Goal: Information Seeking & Learning: Learn about a topic

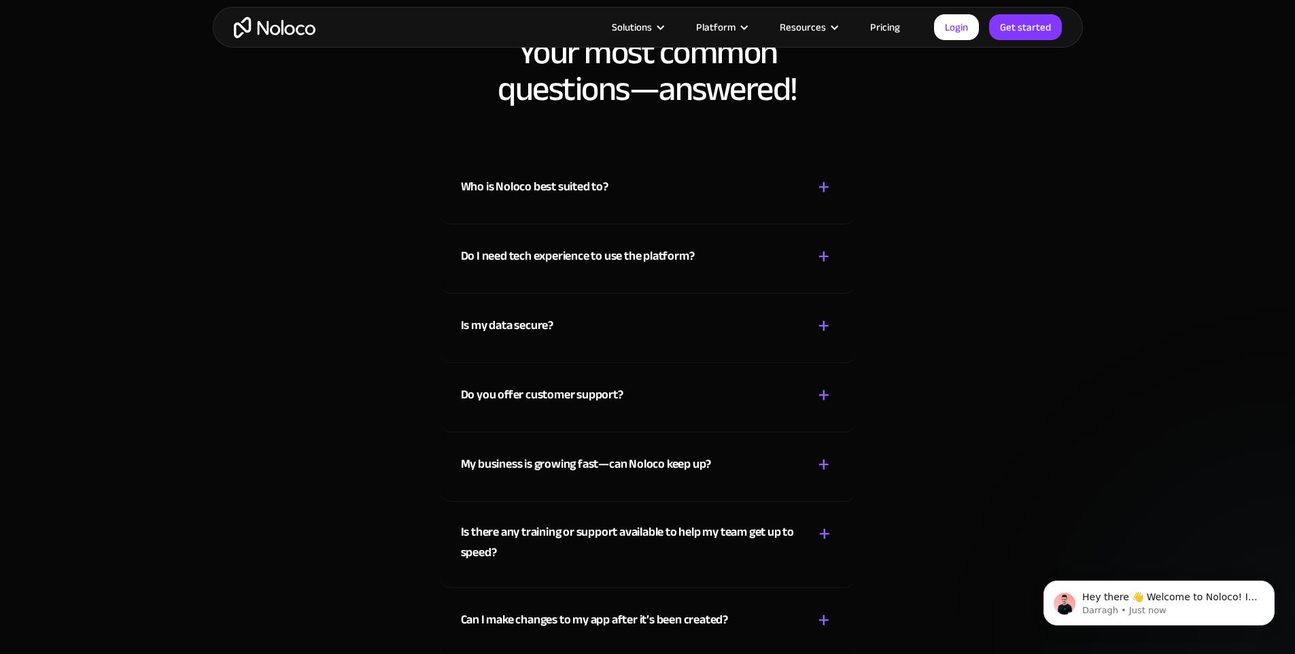
scroll to position [7056, 0]
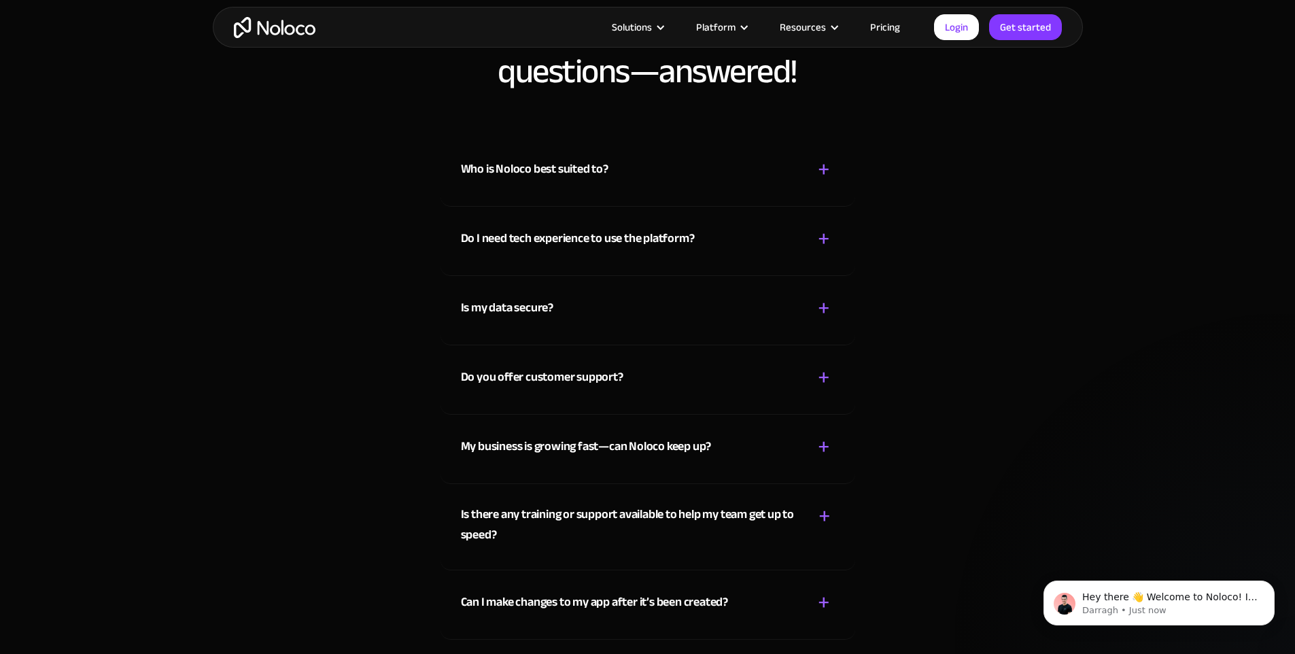
click at [798, 186] on div "Who is Noloco best suited to? + -" at bounding box center [648, 161] width 374 height 48
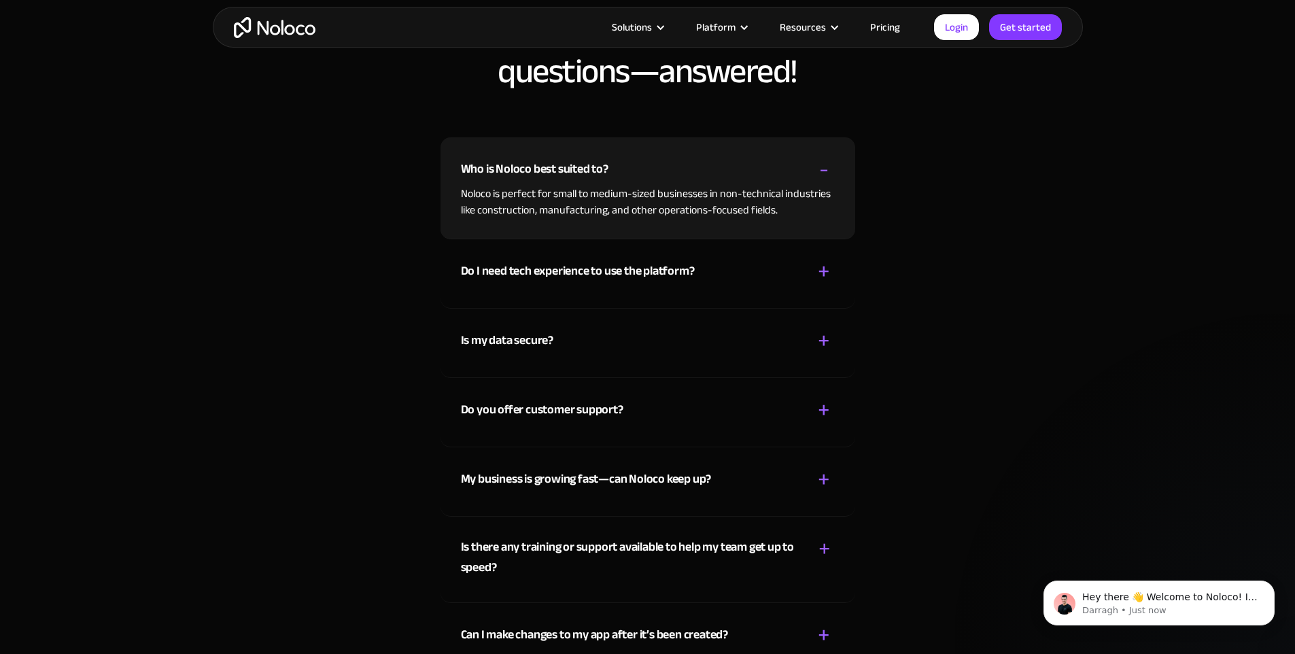
click at [824, 182] on div "-" at bounding box center [824, 170] width 10 height 24
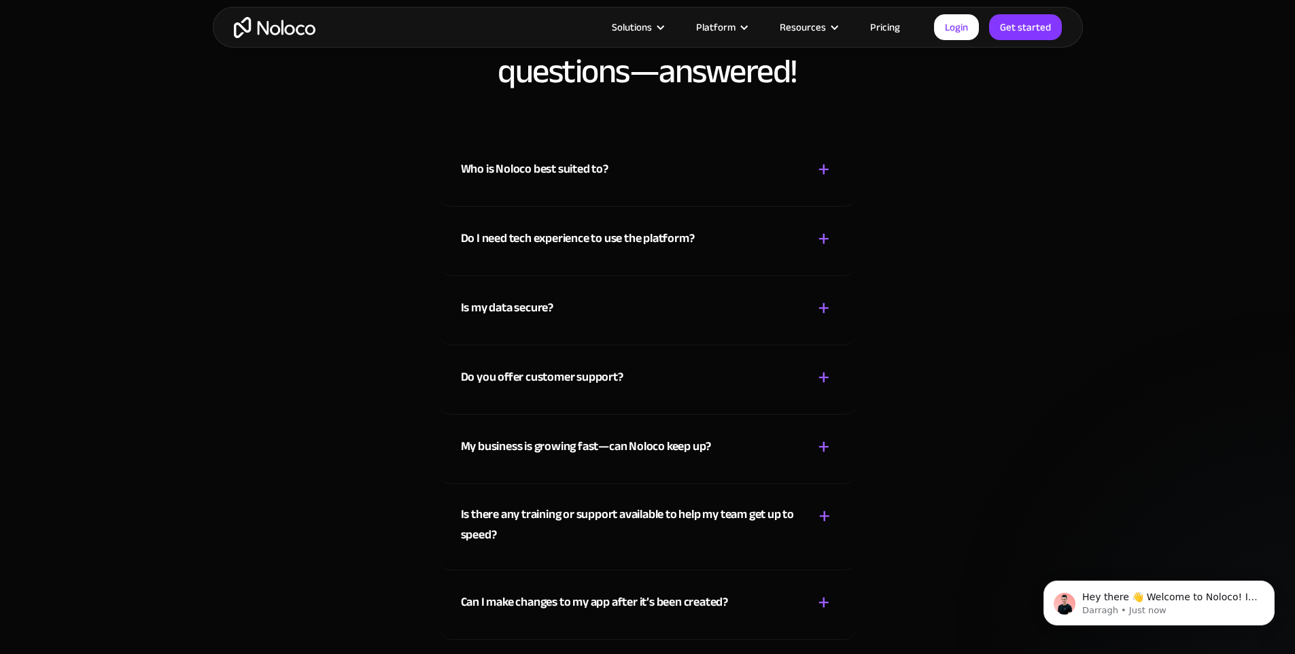
click at [819, 246] on div "Do I need tech experience to use the platform? + -" at bounding box center [648, 231] width 374 height 48
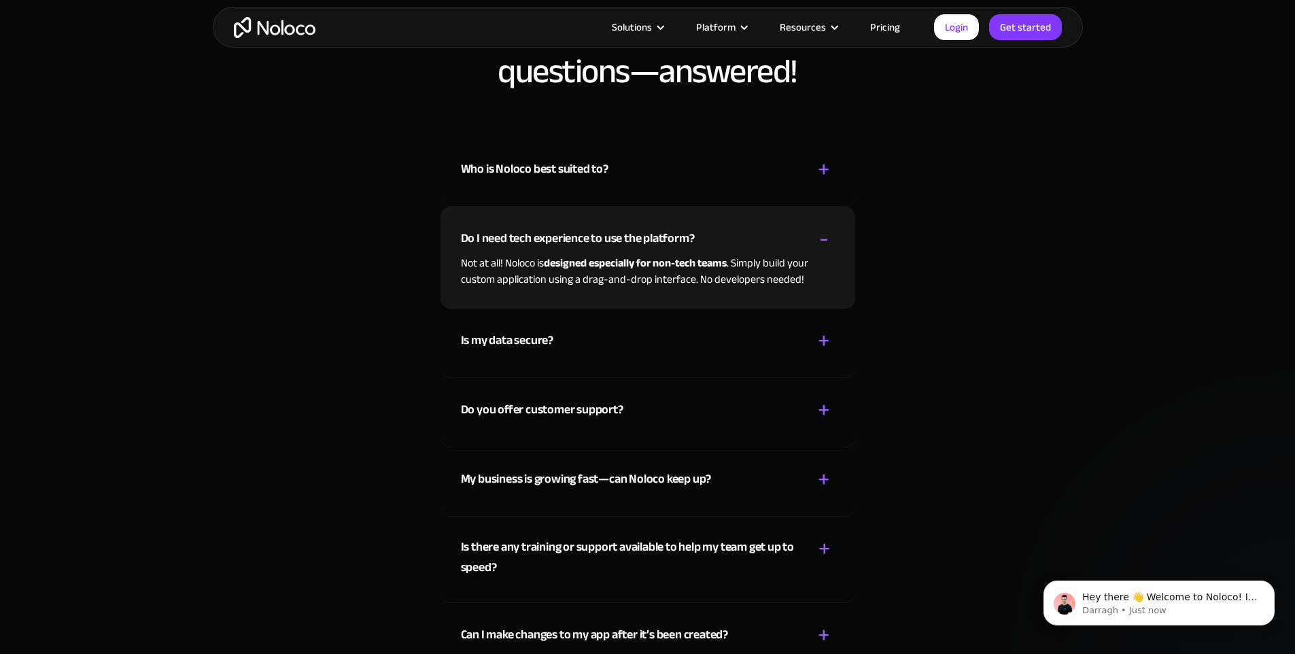
click at [825, 251] on div "-" at bounding box center [824, 239] width 10 height 24
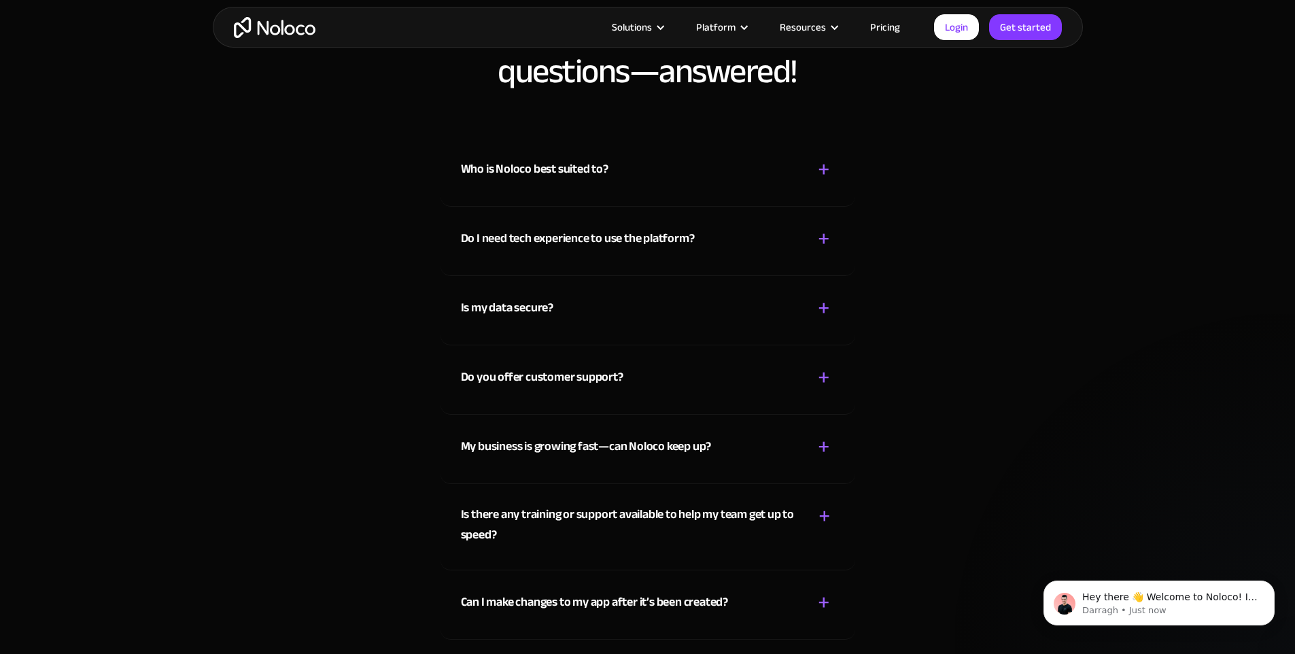
click at [819, 320] on div "+" at bounding box center [824, 309] width 12 height 24
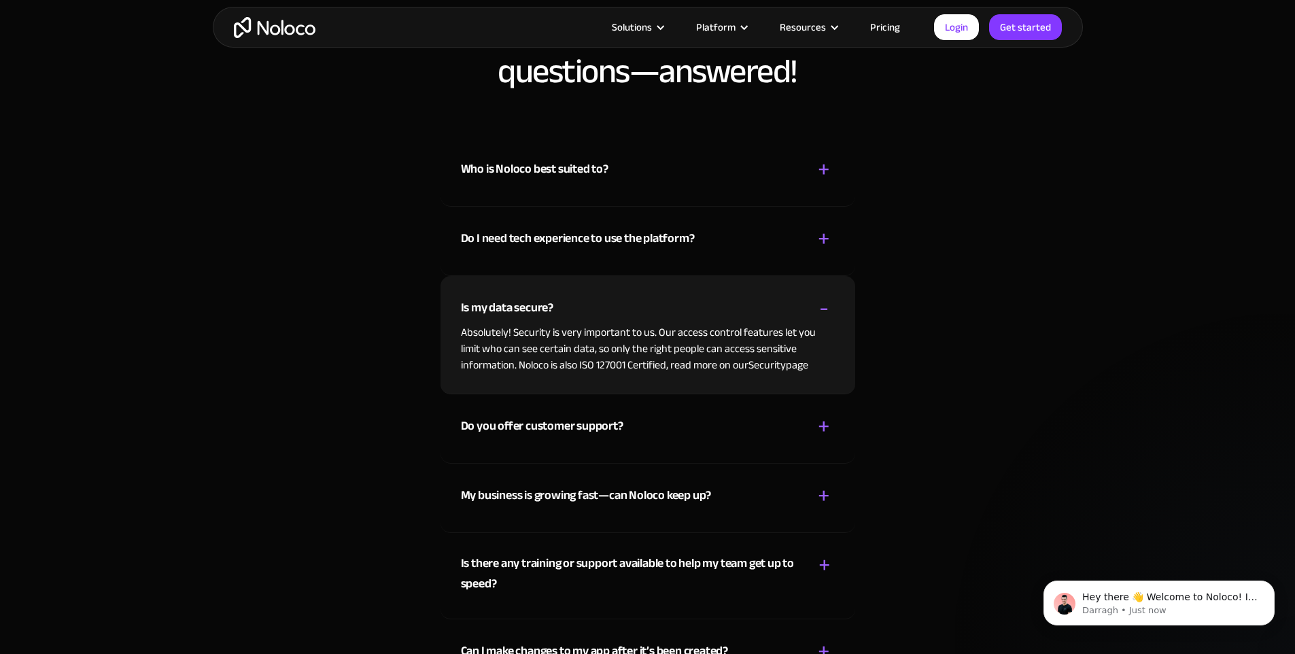
scroll to position [7164, 0]
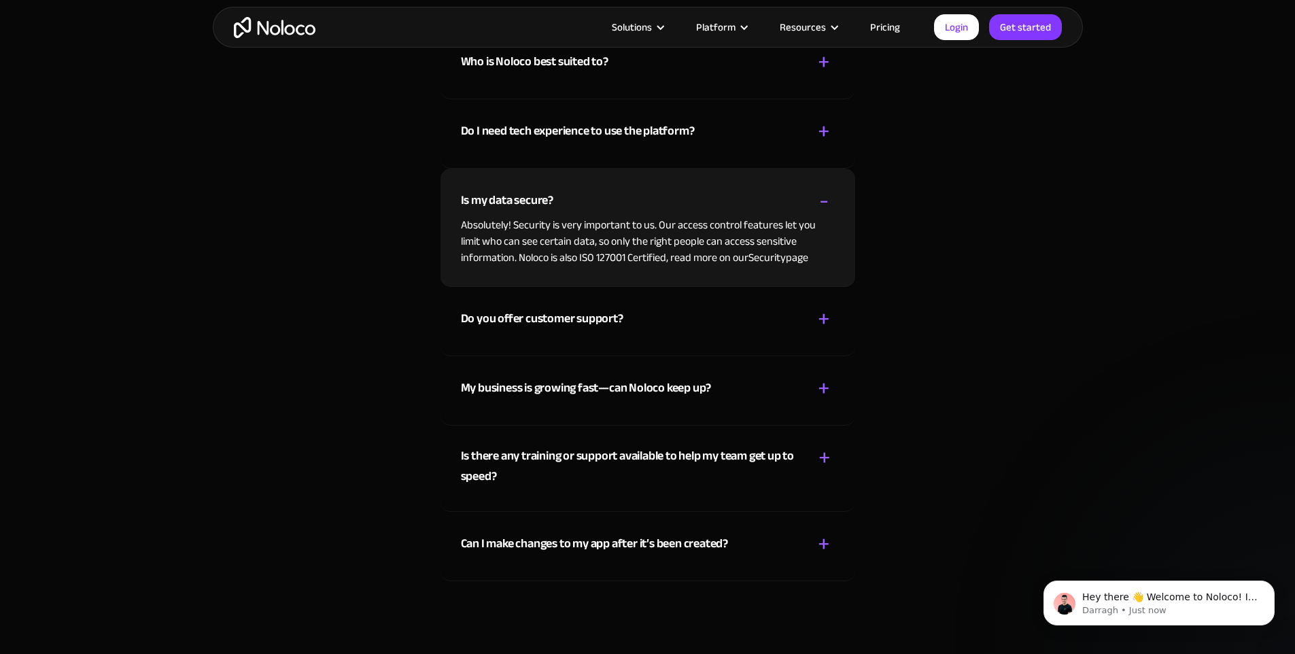
click at [826, 213] on div "-" at bounding box center [824, 201] width 10 height 24
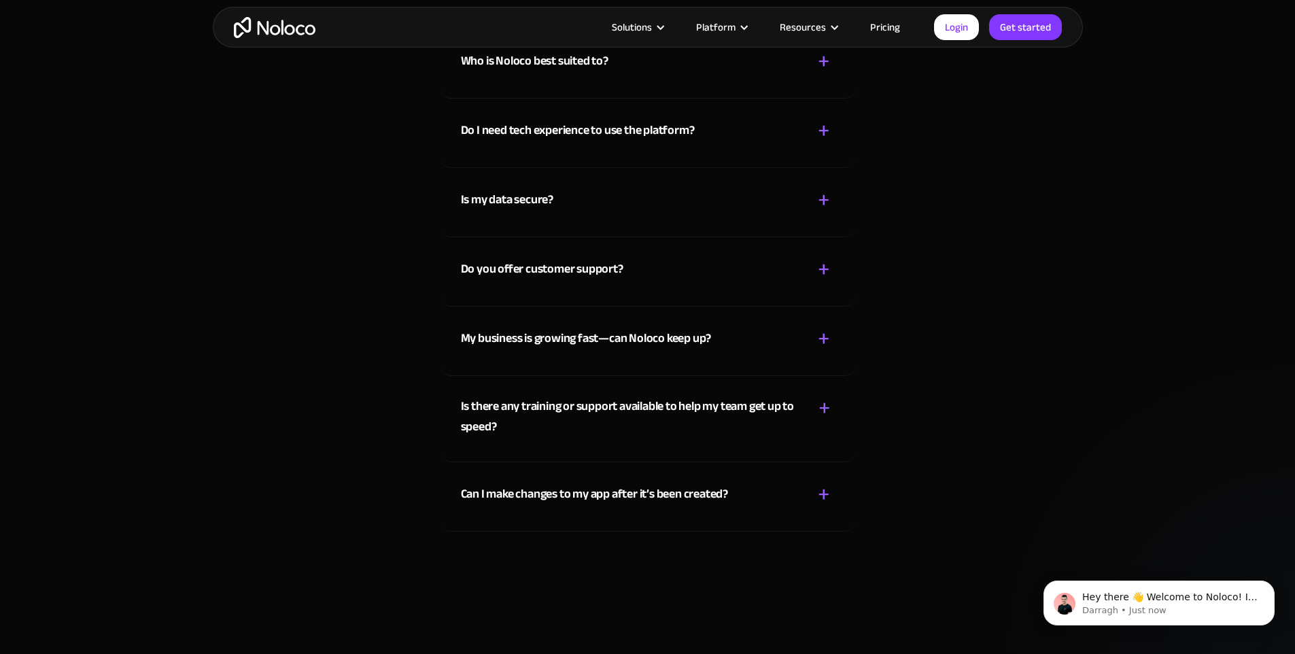
click at [817, 282] on div "+ -" at bounding box center [824, 270] width 22 height 24
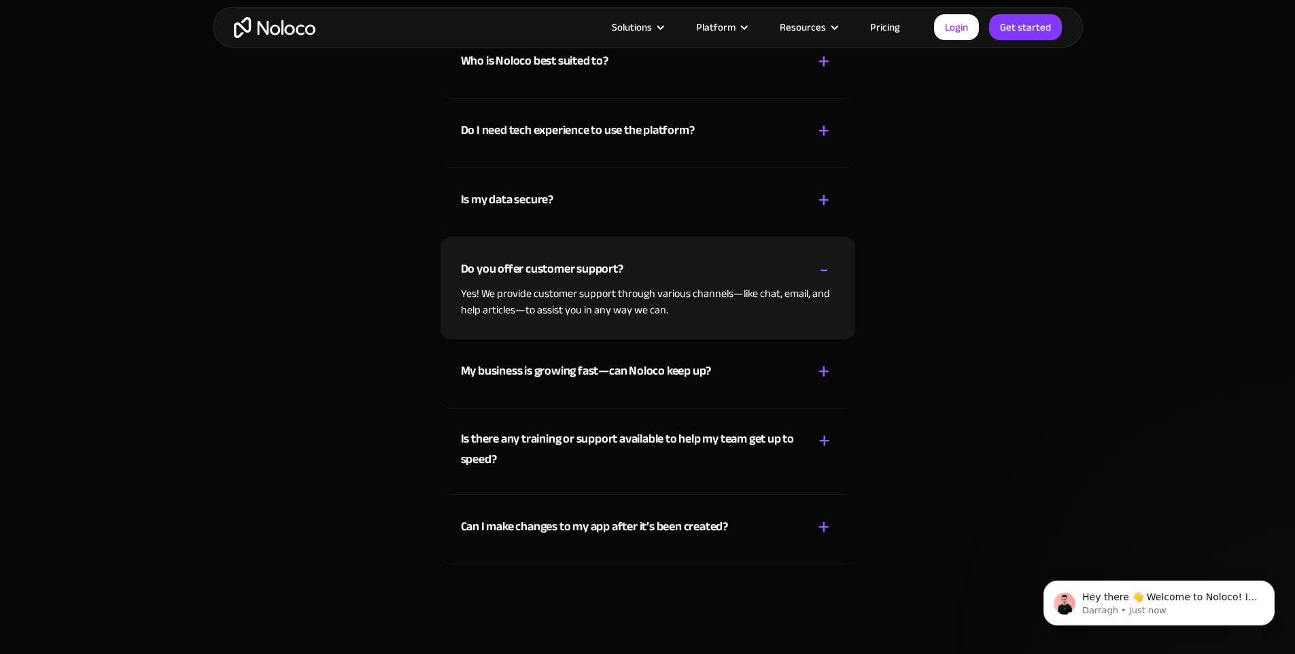
click at [819, 282] on div "-" at bounding box center [824, 270] width 10 height 24
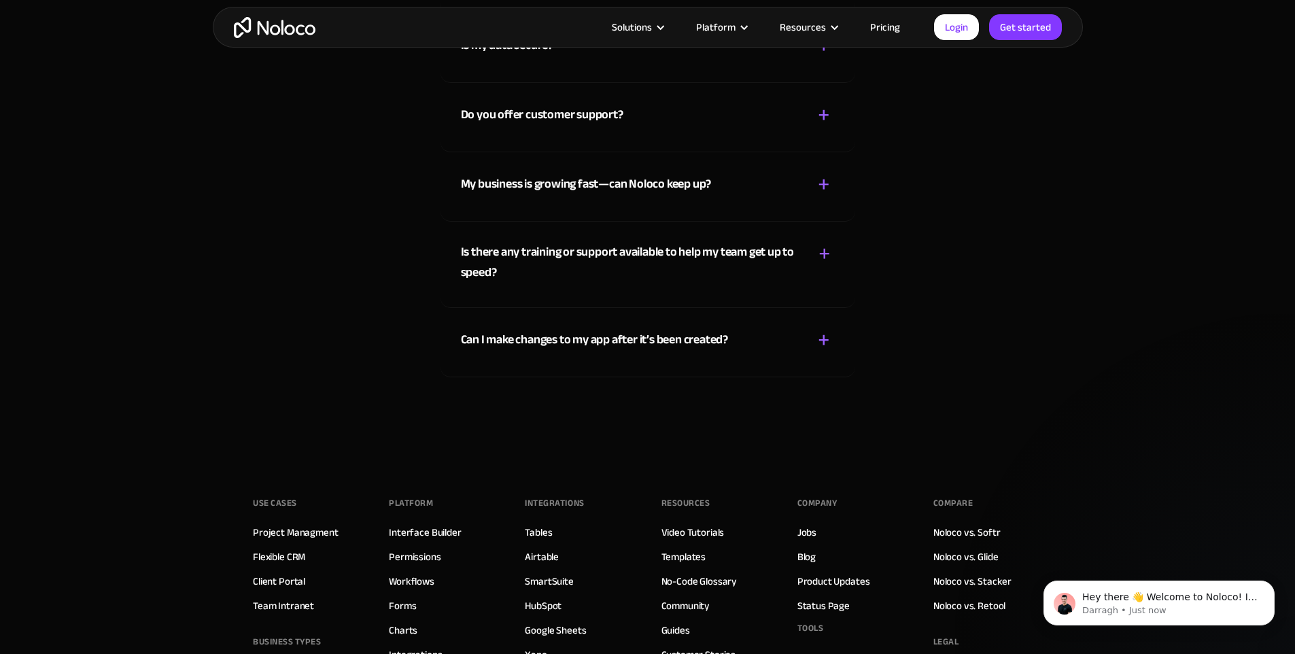
scroll to position [7321, 0]
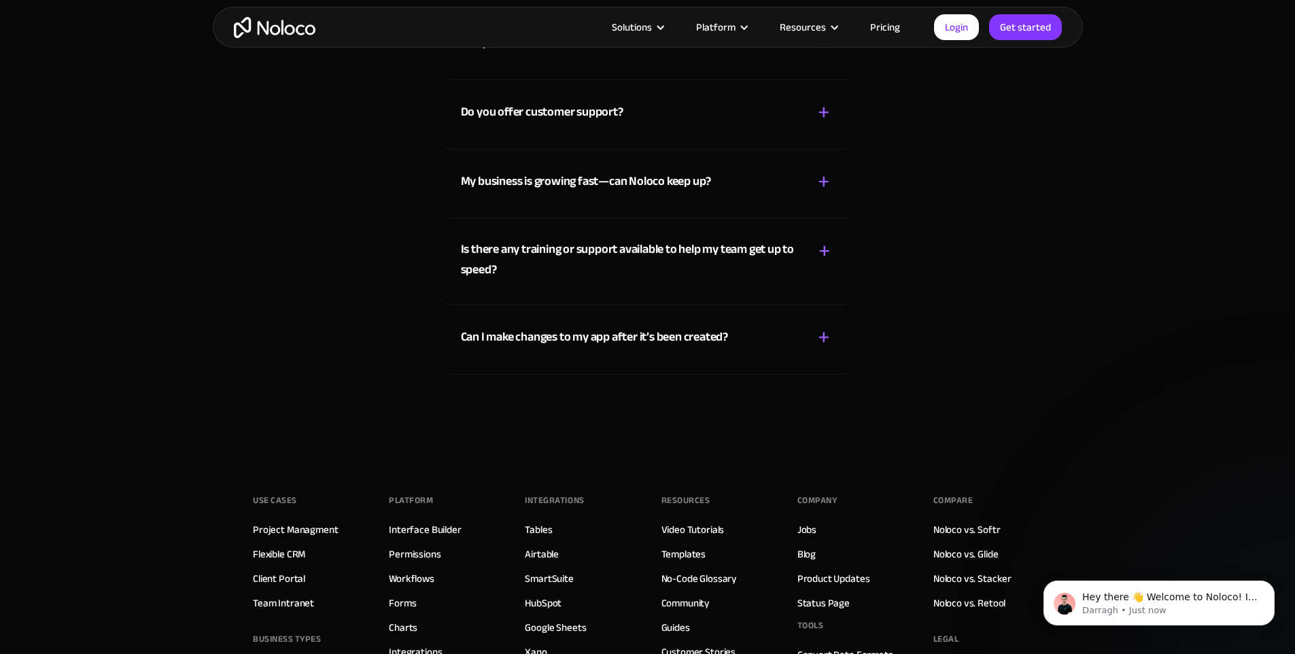
click at [819, 263] on div "+" at bounding box center [825, 251] width 12 height 24
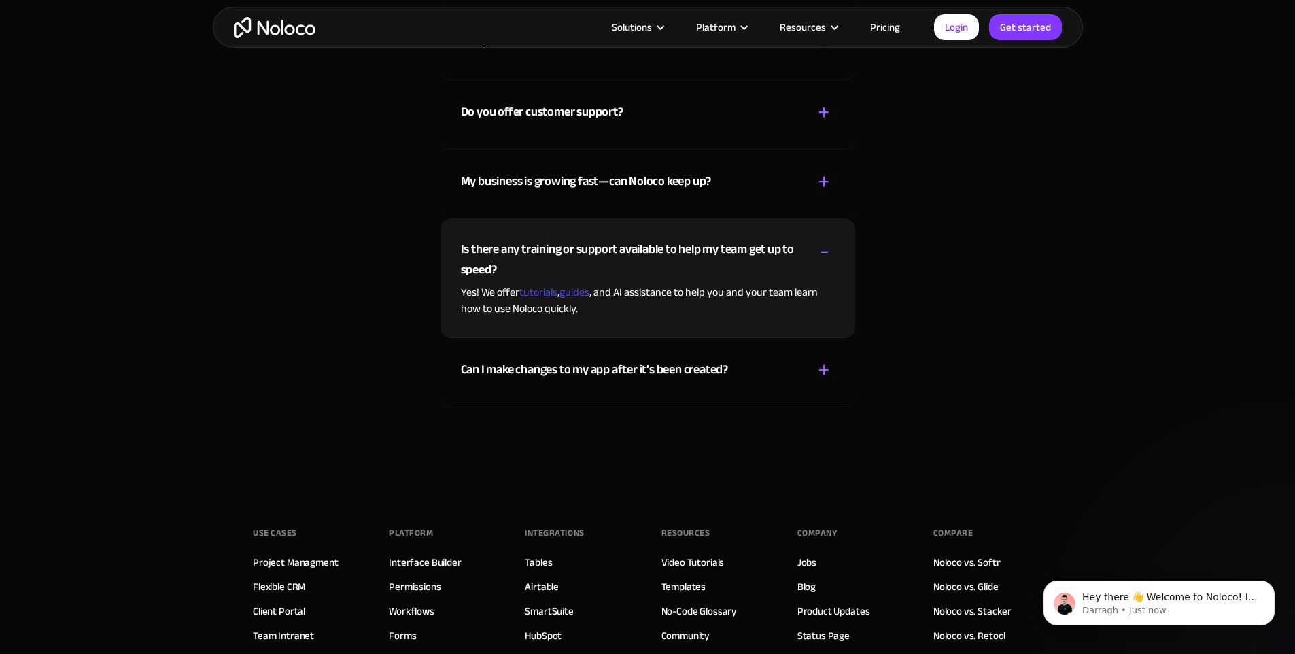
click at [818, 263] on div "+ -" at bounding box center [825, 251] width 20 height 24
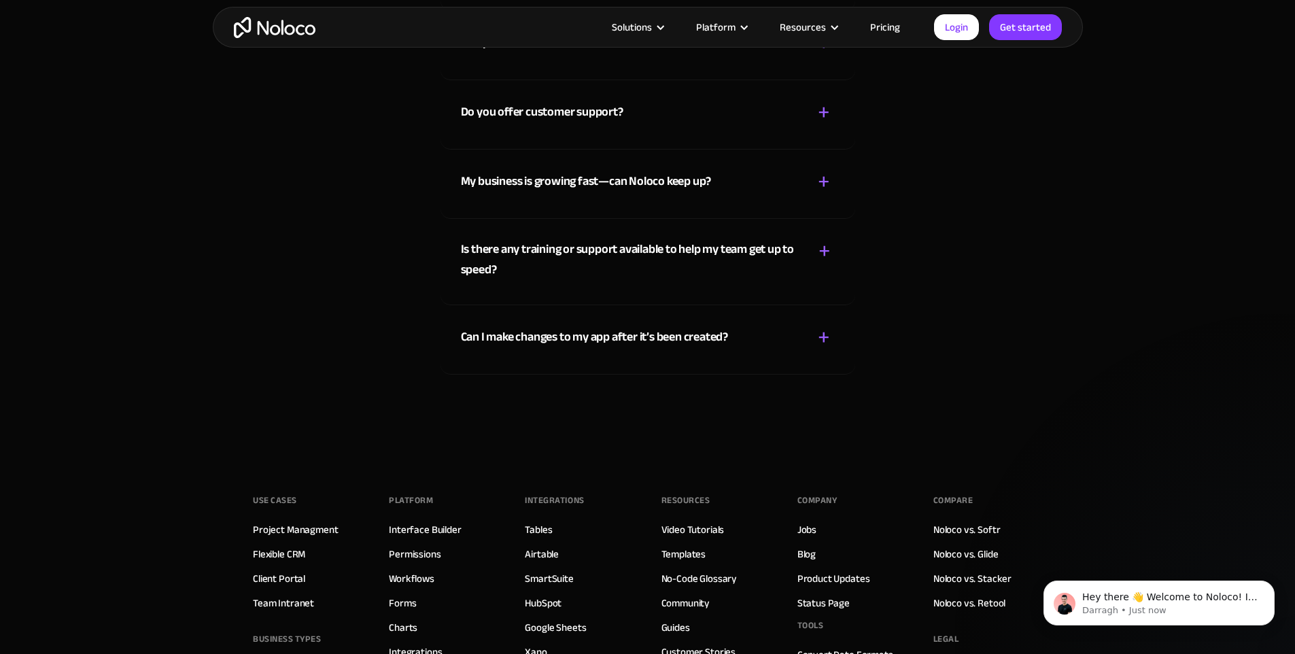
click at [821, 350] on div "+" at bounding box center [824, 338] width 12 height 24
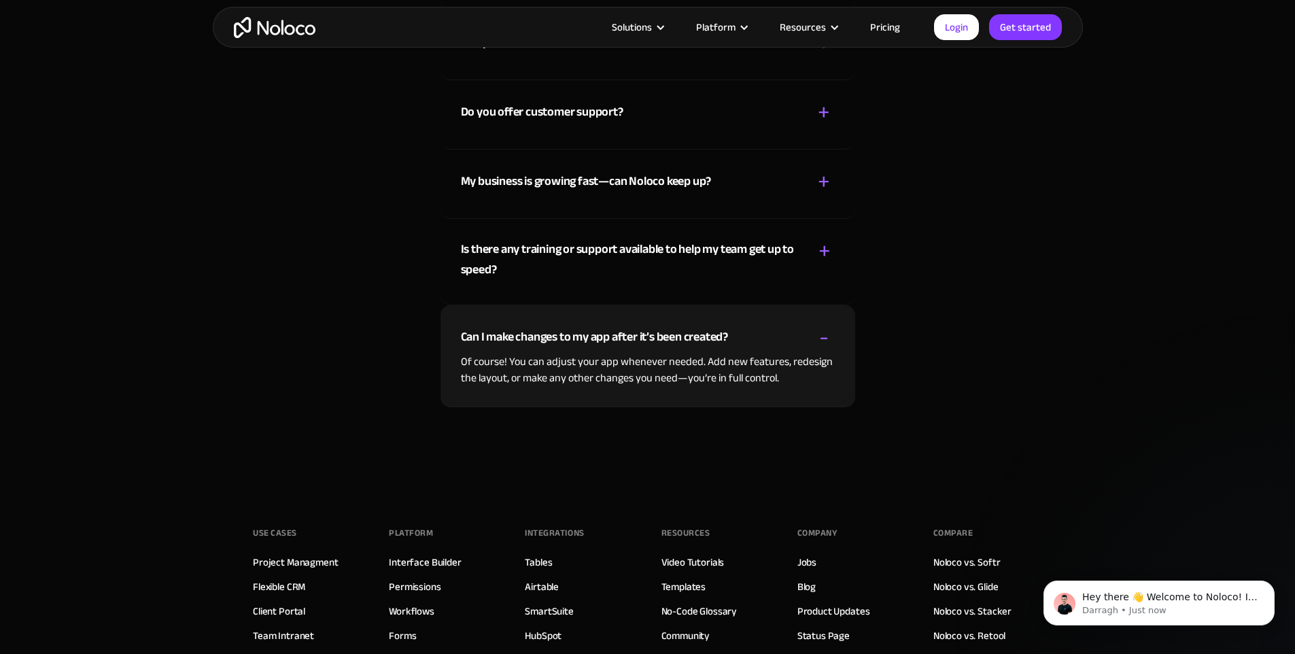
click at [820, 350] on div "-" at bounding box center [824, 338] width 10 height 24
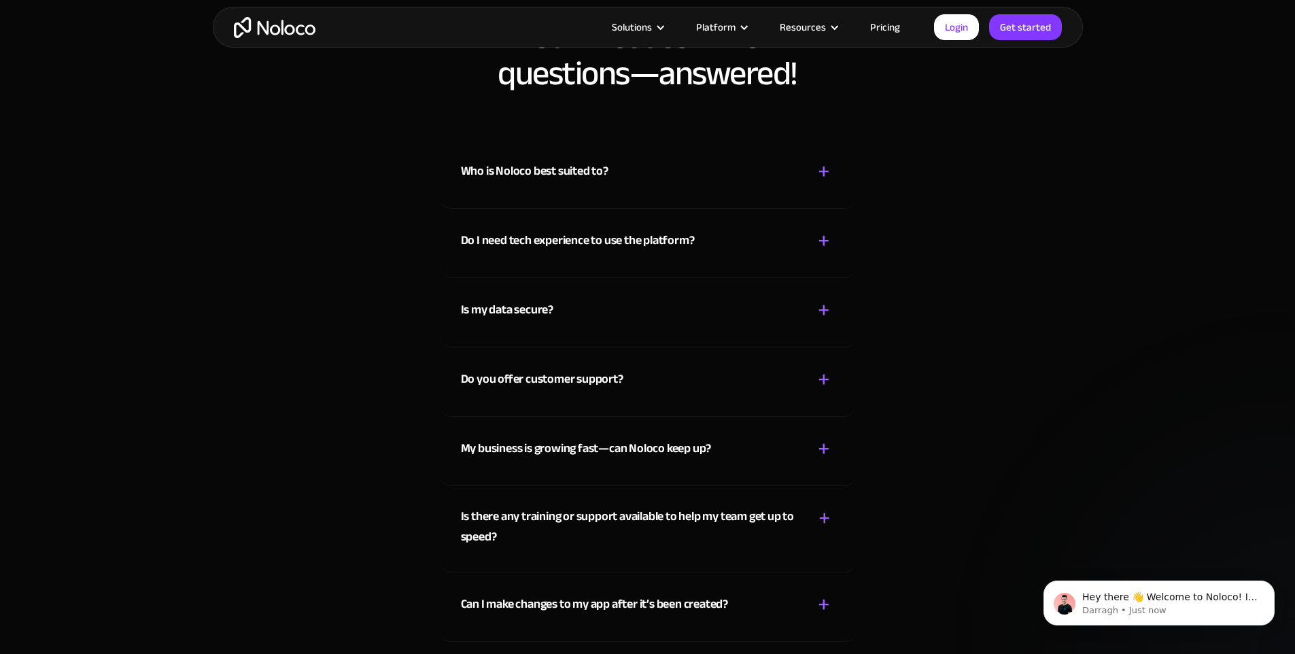
scroll to position [7055, 0]
click at [808, 184] on div "Who is Noloco best suited to? + -" at bounding box center [648, 163] width 374 height 48
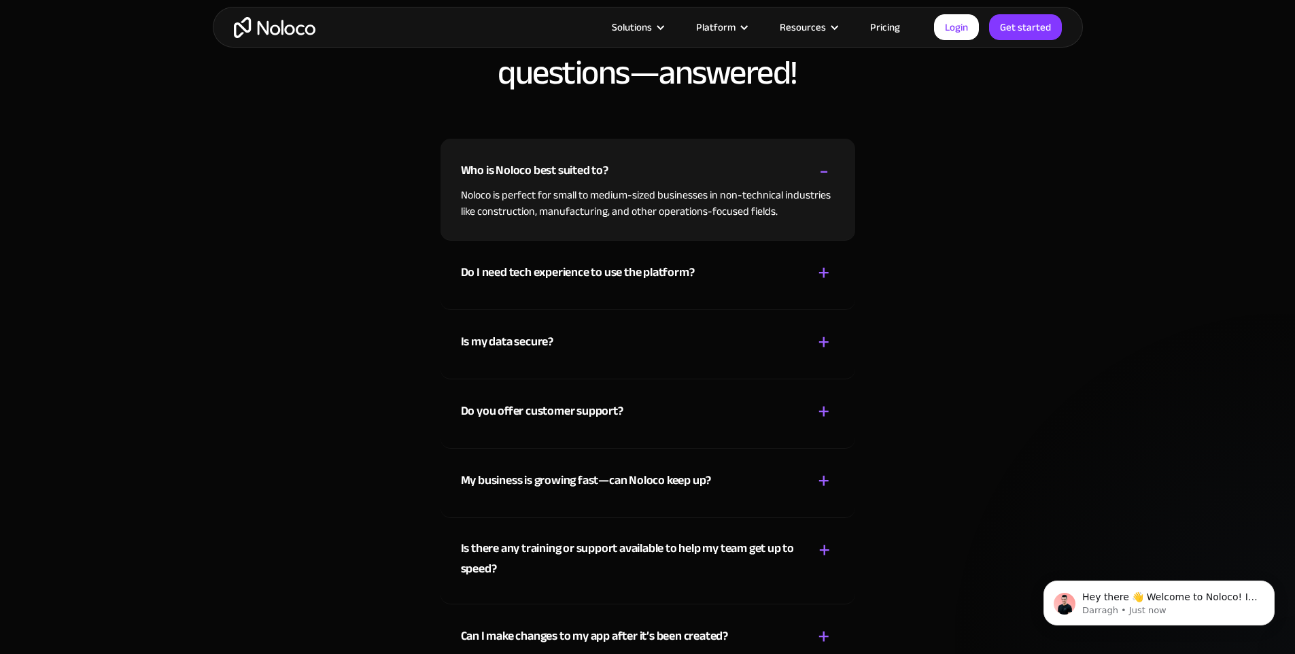
click at [802, 187] on div "Who is Noloco best suited to? + -" at bounding box center [648, 163] width 374 height 48
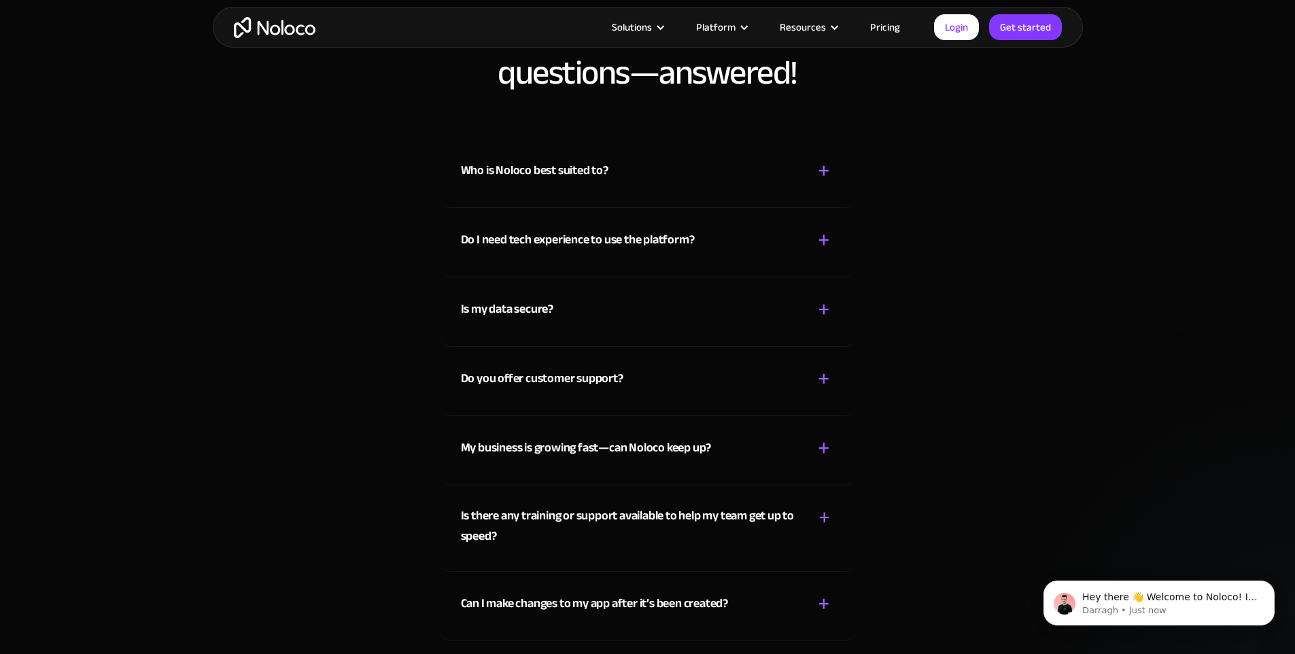
click at [806, 256] on div "Do I need tech experience to use the platform? + -" at bounding box center [648, 232] width 374 height 48
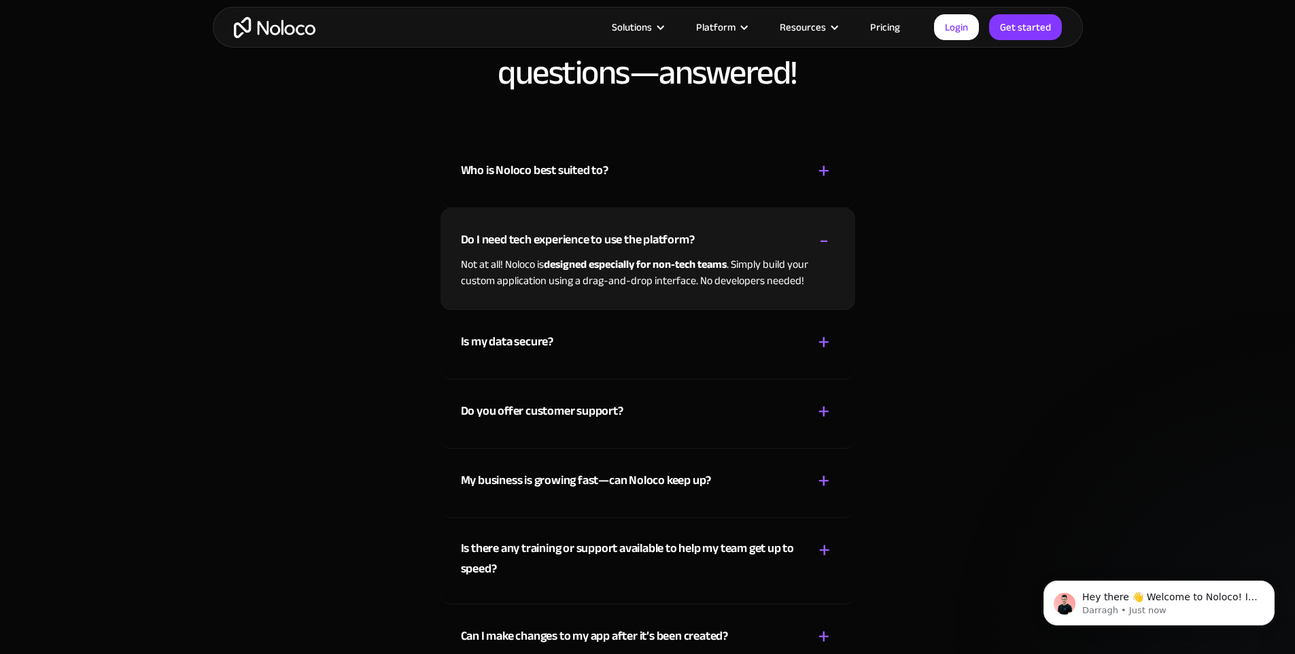
scroll to position [6974, 0]
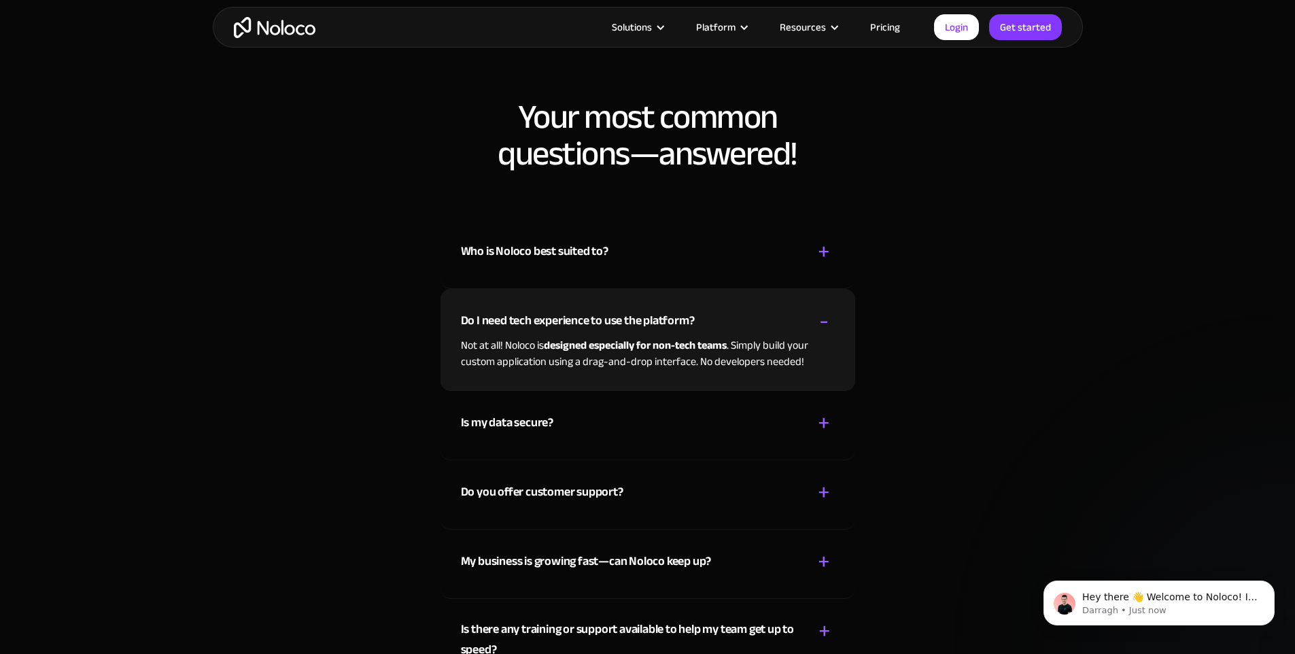
click at [804, 268] on div "Who is Noloco best suited to? + -" at bounding box center [648, 244] width 374 height 48
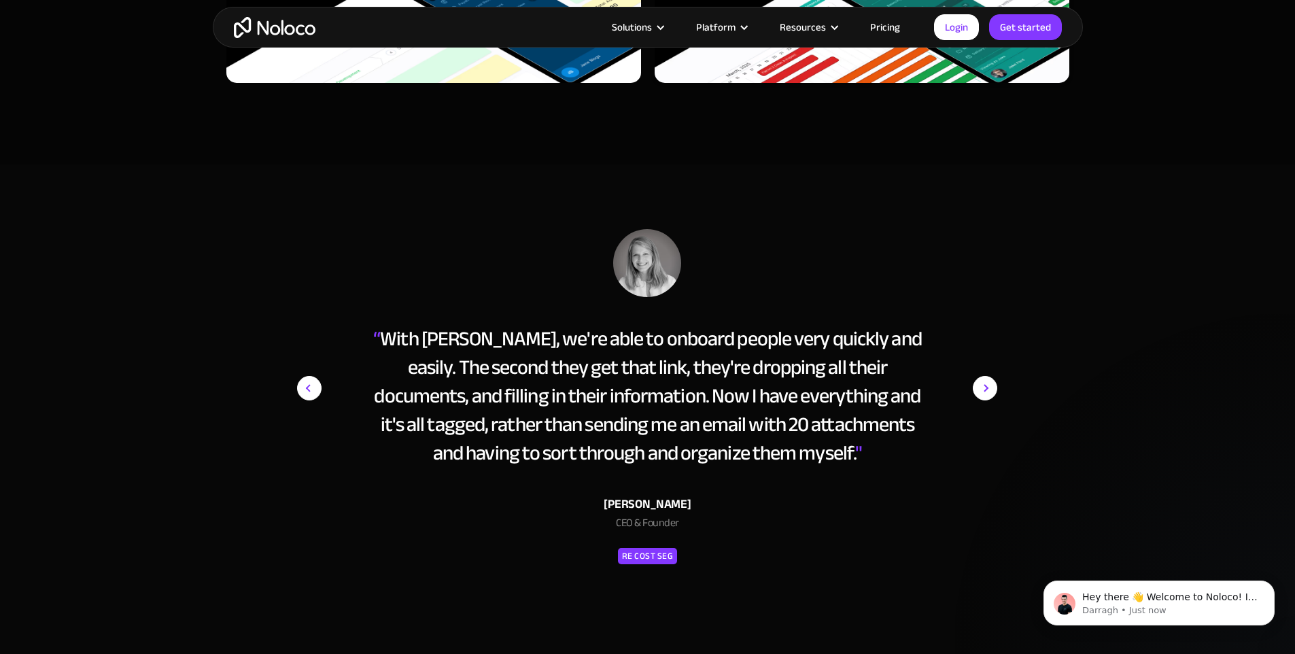
scroll to position [6131, 0]
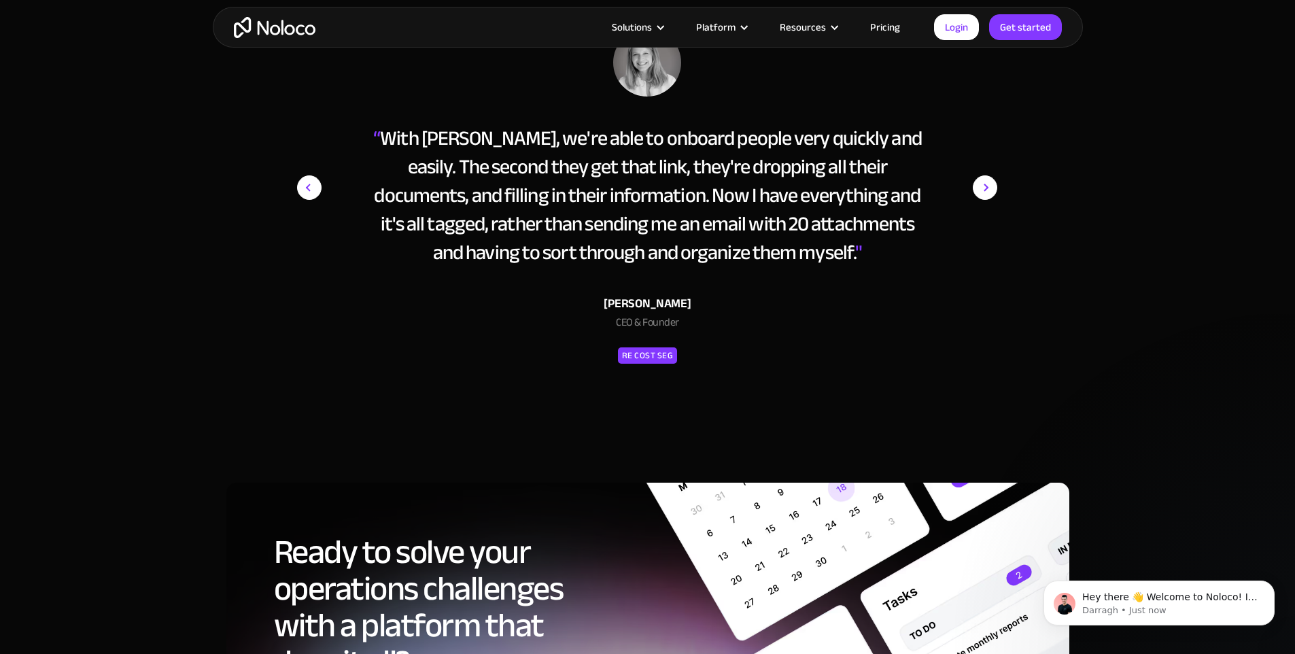
click at [968, 227] on div "next slide" at bounding box center [970, 212] width 54 height 366
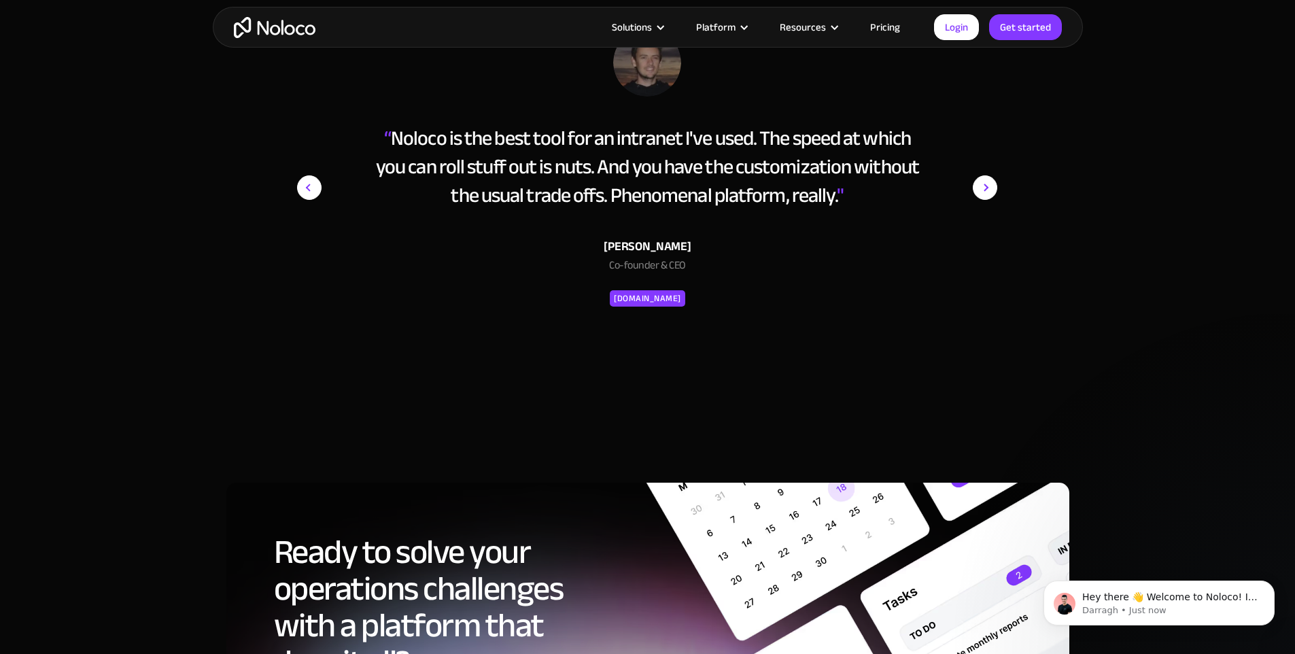
click at [973, 223] on img "next slide" at bounding box center [985, 188] width 24 height 318
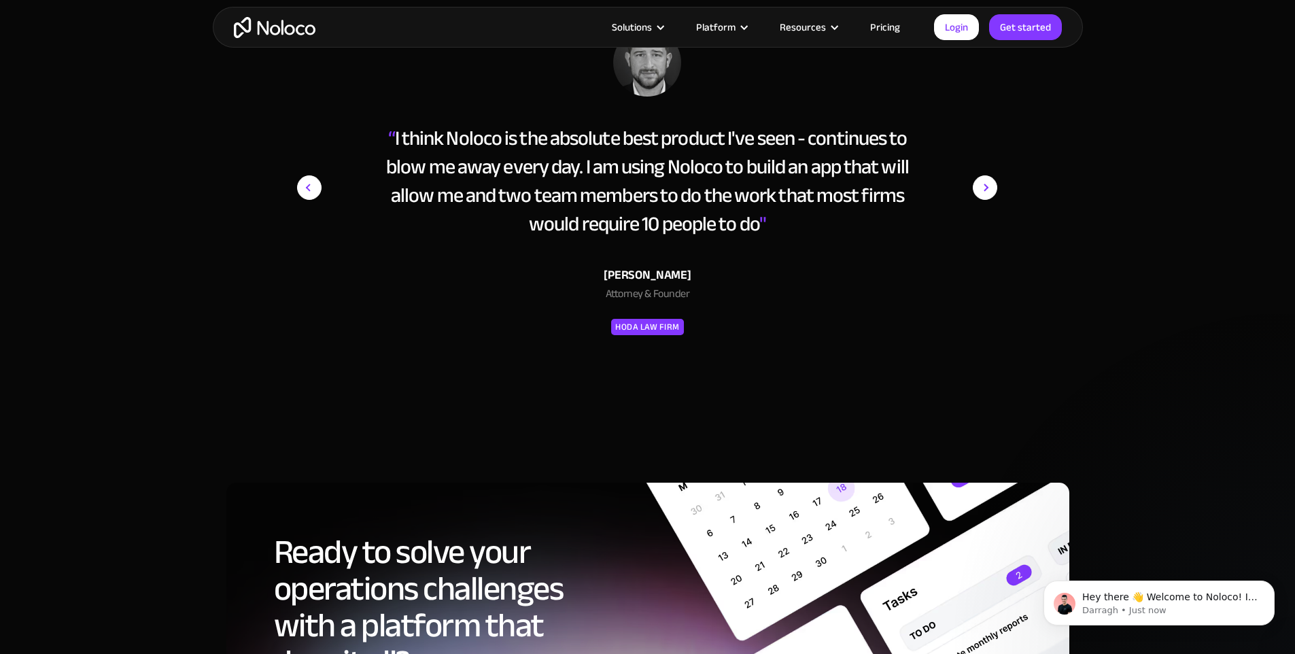
click at [977, 223] on img "next slide" at bounding box center [985, 188] width 24 height 318
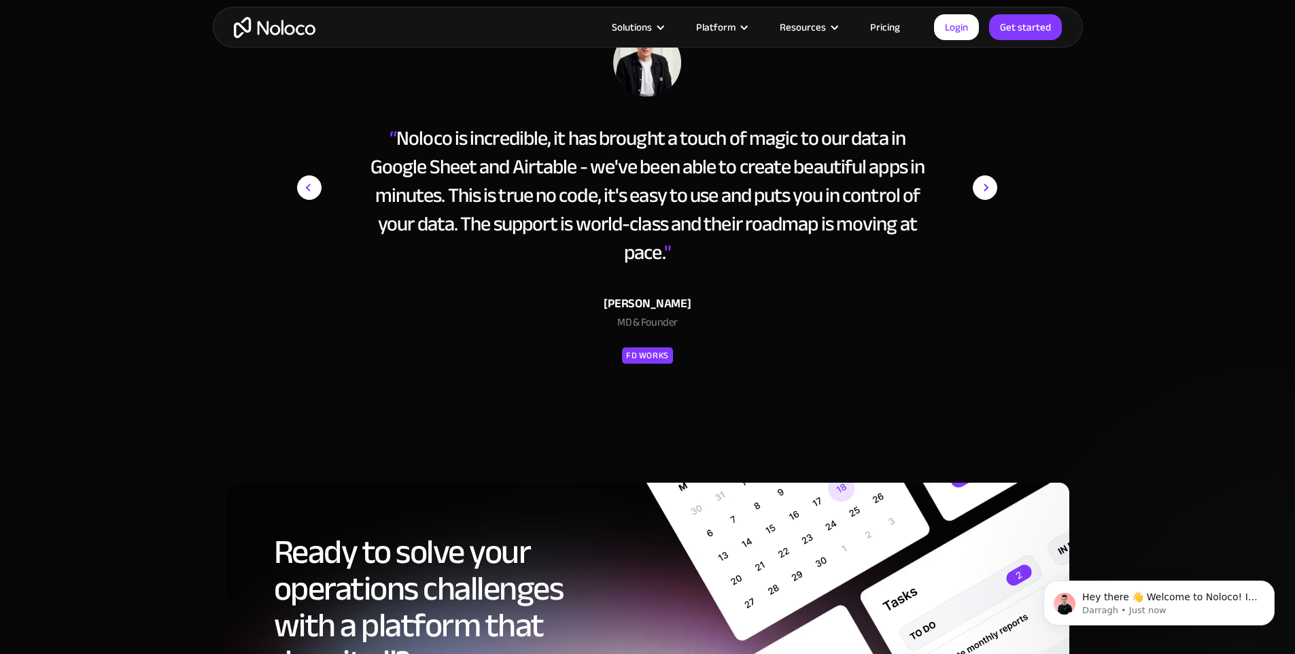
click at [977, 223] on img "next slide" at bounding box center [985, 188] width 24 height 318
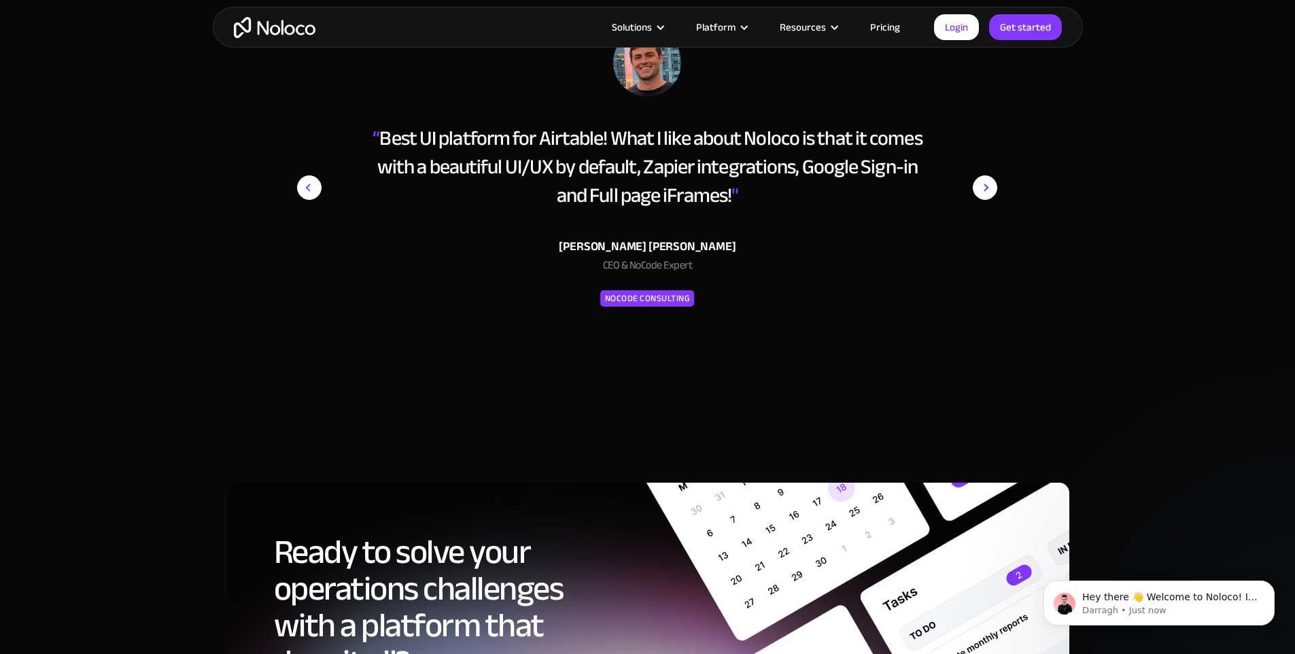
click at [317, 200] on img "previous slide" at bounding box center [309, 187] width 24 height 24
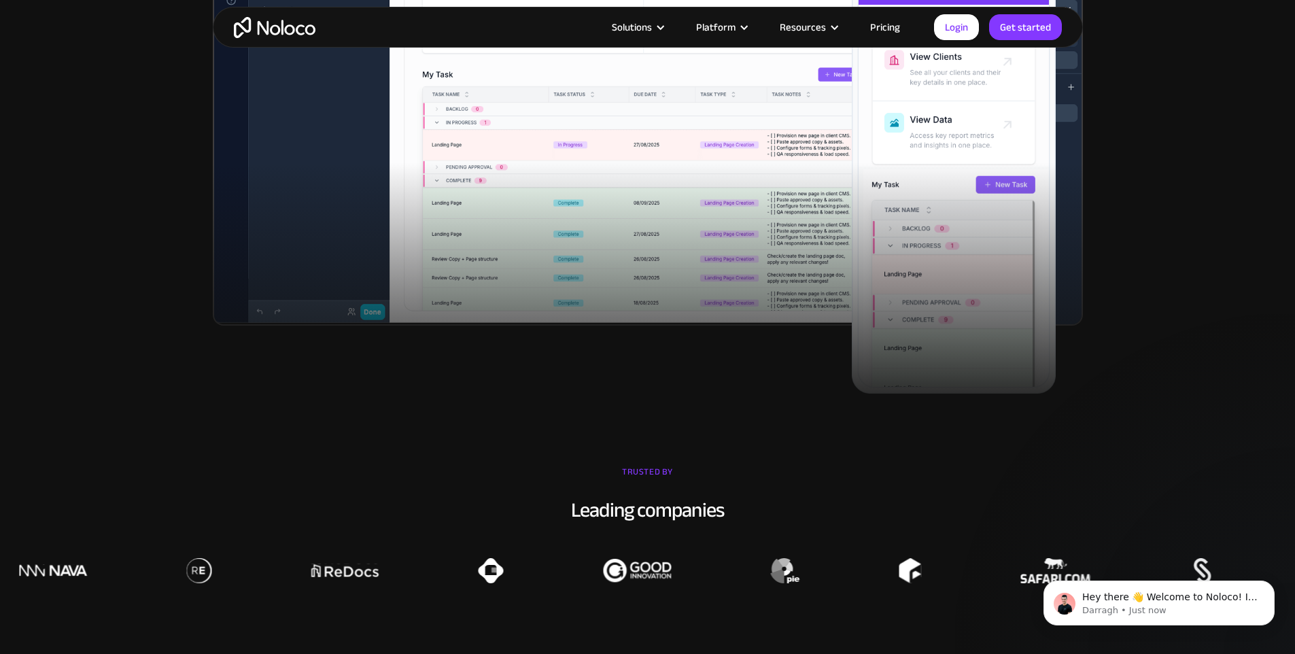
scroll to position [0, 0]
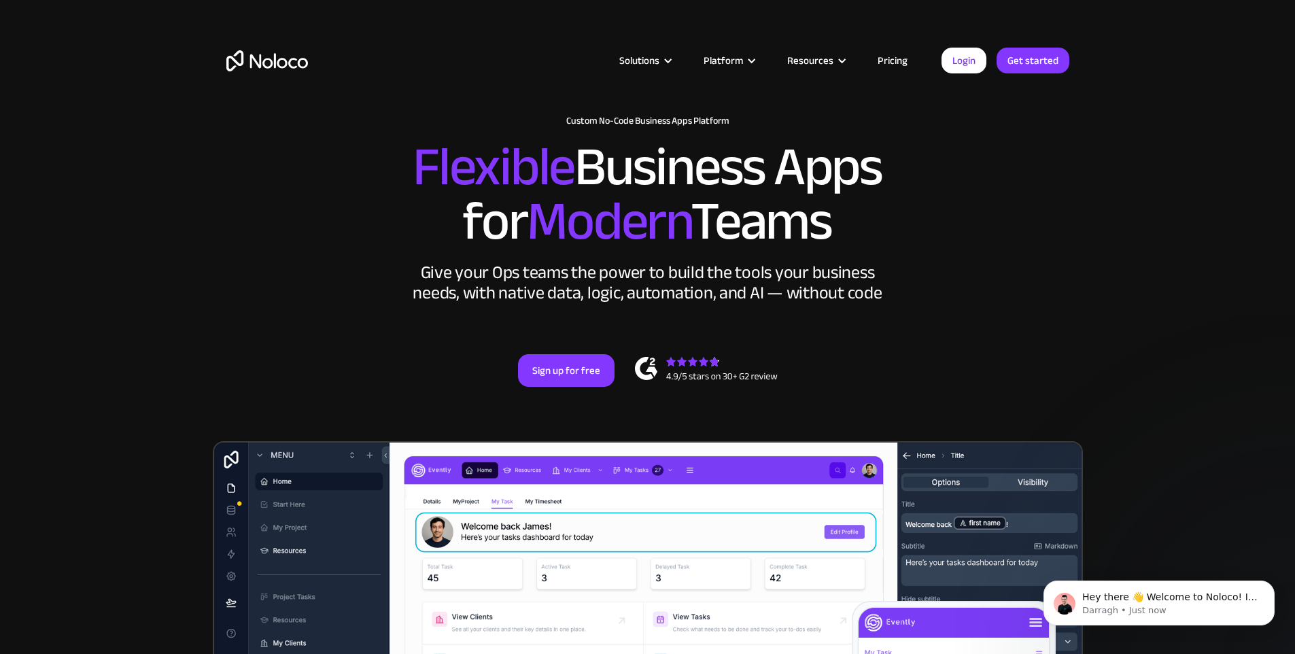
drag, startPoint x: 810, startPoint y: 253, endPoint x: 410, endPoint y: 201, distance: 403.3
click at [410, 201] on h2 "Flexible Business Apps for Modern Teams" at bounding box center [647, 194] width 843 height 109
click at [966, 249] on h2 "Flexible Business Apps for Modern Teams" at bounding box center [647, 194] width 843 height 109
